Goal: Task Accomplishment & Management: Manage account settings

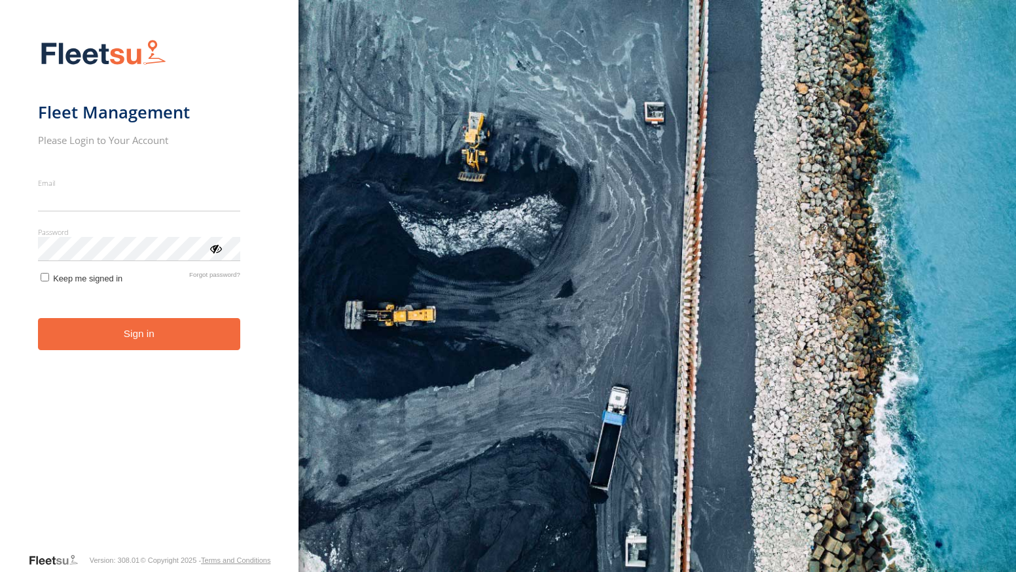
type input "**********"
click at [206, 360] on form "**********" at bounding box center [149, 291] width 223 height 521
click at [178, 335] on button "Sign in" at bounding box center [139, 334] width 202 height 32
